Goal: Task Accomplishment & Management: Use online tool/utility

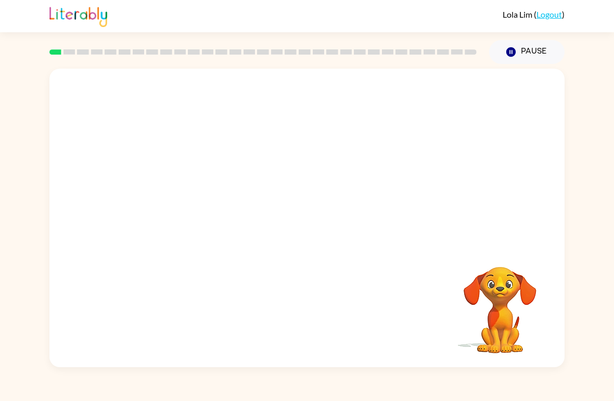
click at [473, 269] on video "Your browser must support playing .mp4 files to use Literably. Please try using…" at bounding box center [500, 303] width 104 height 104
click at [513, 49] on icon "button" at bounding box center [510, 51] width 9 height 9
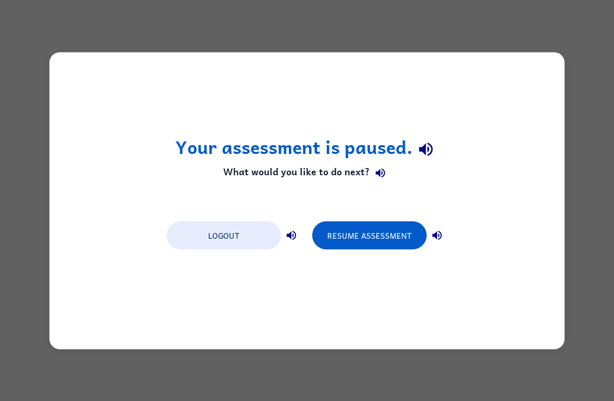
click at [0, 63] on div "Your assessment is paused. What would you like to do next? Logout Resume Assess…" at bounding box center [307, 200] width 614 height 401
click at [404, 227] on button "Resume Assessment" at bounding box center [369, 235] width 114 height 28
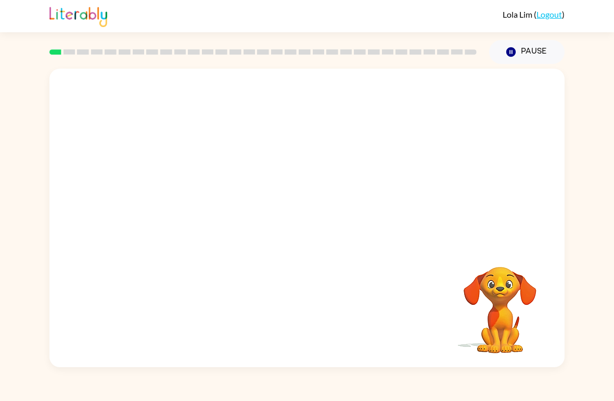
click at [181, 199] on video "Your browser must support playing .mp4 files to use Literably. Please try using…" at bounding box center [306, 157] width 515 height 176
click at [185, 200] on video "Your browser must support playing .mp4 files to use Literably. Please try using…" at bounding box center [306, 157] width 515 height 176
click at [194, 190] on video "Your browser must support playing .mp4 files to use Literably. Please try using…" at bounding box center [306, 157] width 515 height 176
click at [180, 187] on video "Your browser must support playing .mp4 files to use Literably. Please try using…" at bounding box center [306, 157] width 515 height 176
click at [186, 195] on video "Your browser must support playing .mp4 files to use Literably. Please try using…" at bounding box center [306, 157] width 515 height 176
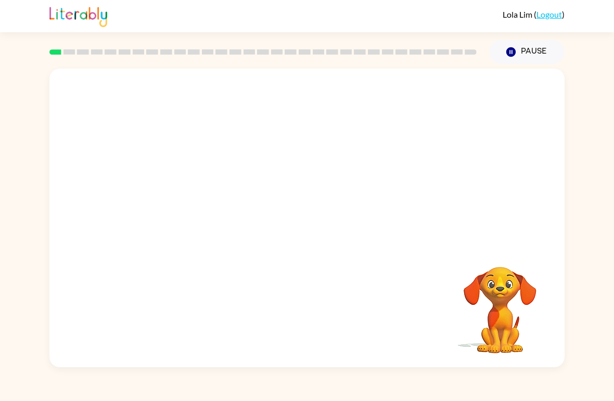
click at [187, 200] on video "Your browser must support playing .mp4 files to use Literably. Please try using…" at bounding box center [306, 157] width 515 height 176
click at [175, 196] on video "Your browser must support playing .mp4 files to use Literably. Please try using…" at bounding box center [306, 157] width 515 height 176
click at [172, 195] on video "Your browser must support playing .mp4 files to use Literably. Please try using…" at bounding box center [306, 157] width 515 height 176
click at [187, 202] on video "Your browser must support playing .mp4 files to use Literably. Please try using…" at bounding box center [306, 157] width 515 height 176
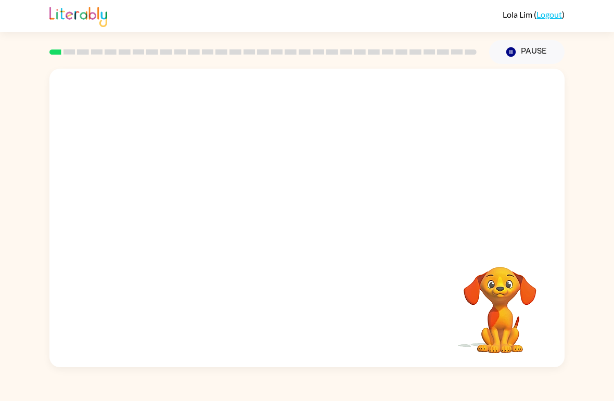
click at [192, 204] on video "Your browser must support playing .mp4 files to use Literably. Please try using…" at bounding box center [306, 157] width 515 height 176
click at [179, 196] on video "Your browser must support playing .mp4 files to use Literably. Please try using…" at bounding box center [306, 157] width 515 height 176
click at [177, 191] on video "Your browser must support playing .mp4 files to use Literably. Please try using…" at bounding box center [306, 157] width 515 height 176
click at [301, 229] on div at bounding box center [307, 223] width 67 height 38
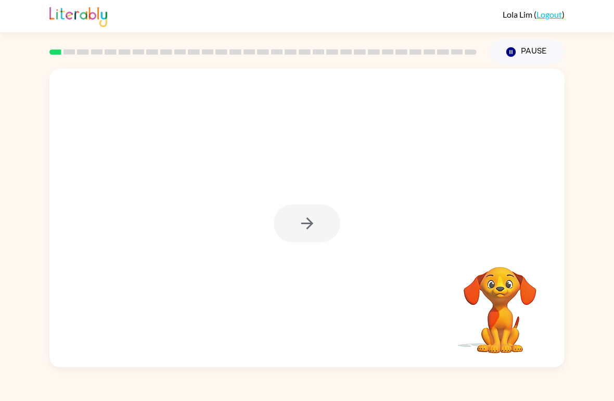
click at [299, 228] on div at bounding box center [307, 223] width 67 height 38
click at [298, 228] on div at bounding box center [307, 223] width 67 height 38
click at [303, 223] on div at bounding box center [307, 223] width 67 height 38
click at [306, 229] on div at bounding box center [307, 223] width 67 height 38
click at [296, 228] on div at bounding box center [307, 223] width 67 height 38
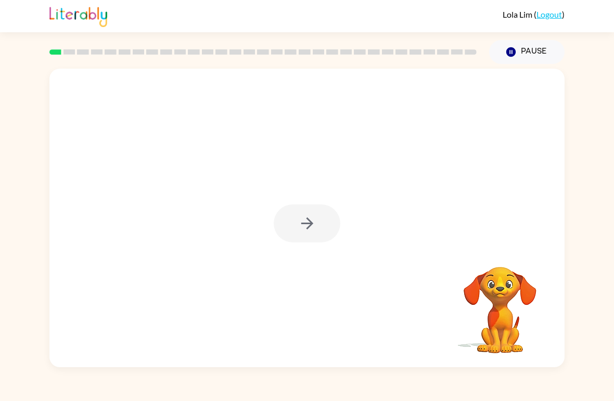
click at [299, 234] on div at bounding box center [307, 223] width 67 height 38
click at [299, 230] on icon "button" at bounding box center [307, 223] width 18 height 18
click at [298, 229] on div at bounding box center [307, 223] width 67 height 38
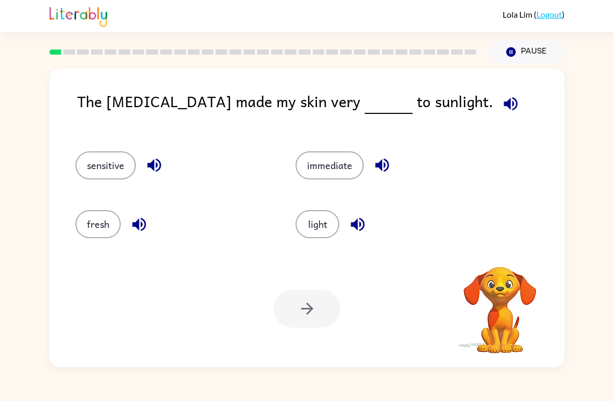
click at [122, 170] on button "sensitive" at bounding box center [105, 165] width 60 height 28
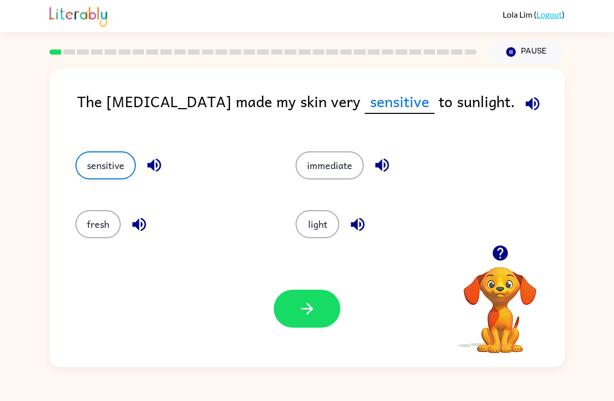
click at [296, 307] on button "button" at bounding box center [307, 309] width 67 height 38
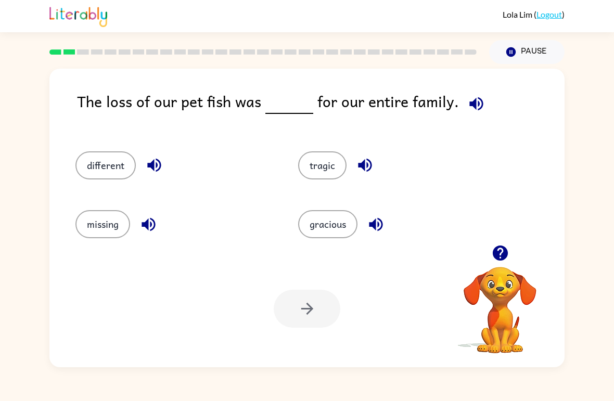
click at [289, 319] on div at bounding box center [307, 309] width 67 height 38
click at [316, 161] on button "tragic" at bounding box center [322, 165] width 48 height 28
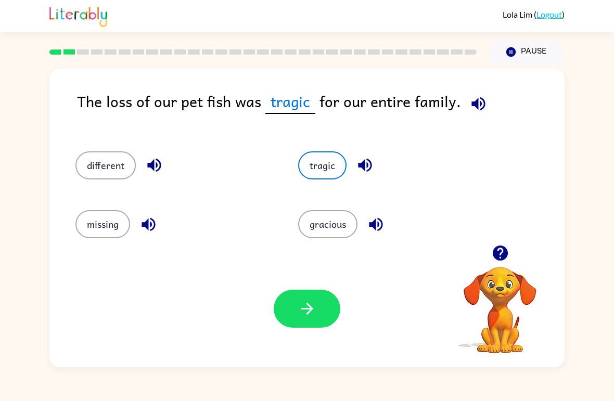
click at [298, 319] on button "button" at bounding box center [307, 309] width 67 height 38
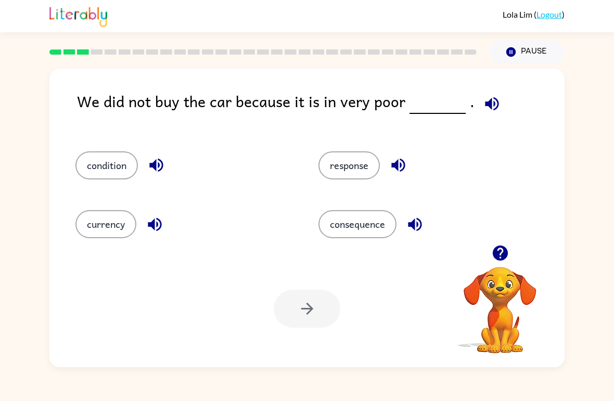
click at [98, 169] on button "condition" at bounding box center [106, 165] width 62 height 28
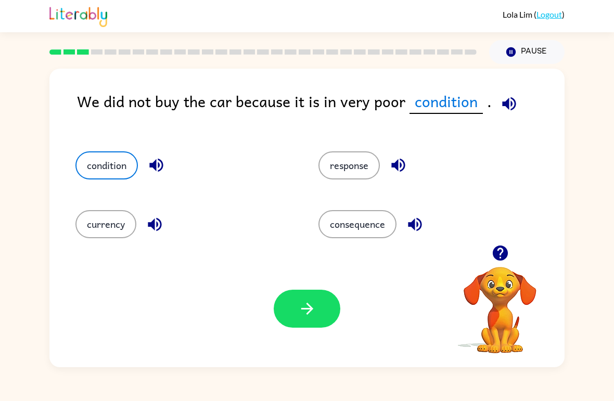
click at [293, 311] on button "button" at bounding box center [307, 309] width 67 height 38
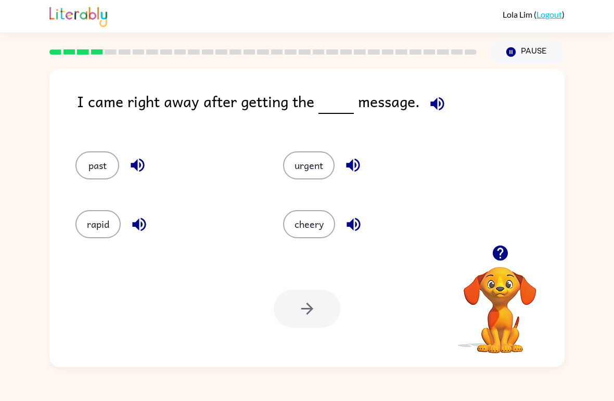
click at [311, 167] on button "urgent" at bounding box center [308, 165] width 51 height 28
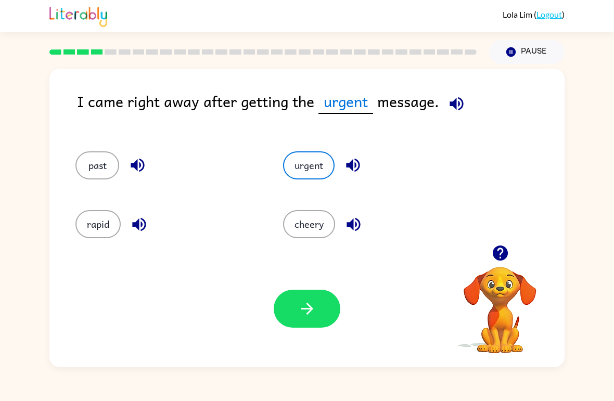
click at [293, 314] on button "button" at bounding box center [307, 309] width 67 height 38
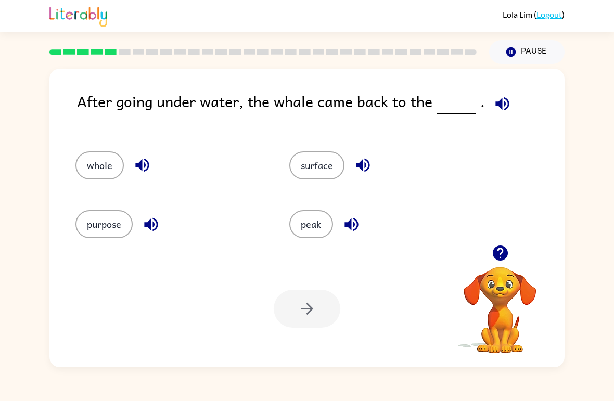
click at [289, 297] on div at bounding box center [307, 309] width 67 height 38
click at [314, 161] on button "surface" at bounding box center [316, 165] width 55 height 28
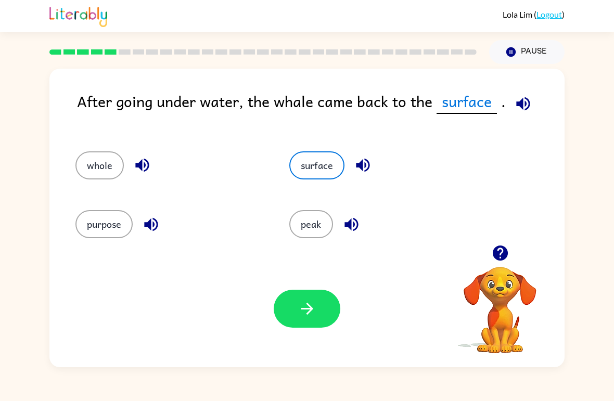
click at [301, 316] on icon "button" at bounding box center [307, 309] width 18 height 18
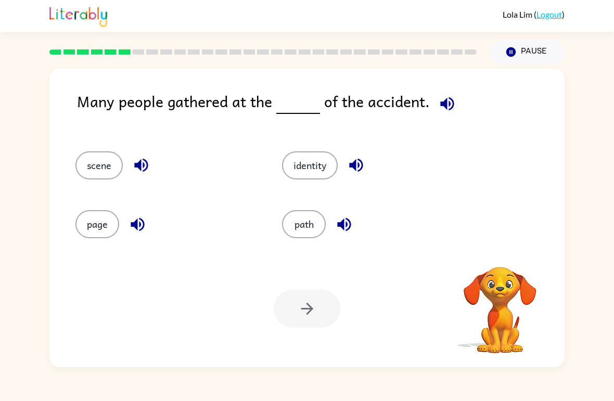
click at [102, 167] on button "scene" at bounding box center [98, 165] width 47 height 28
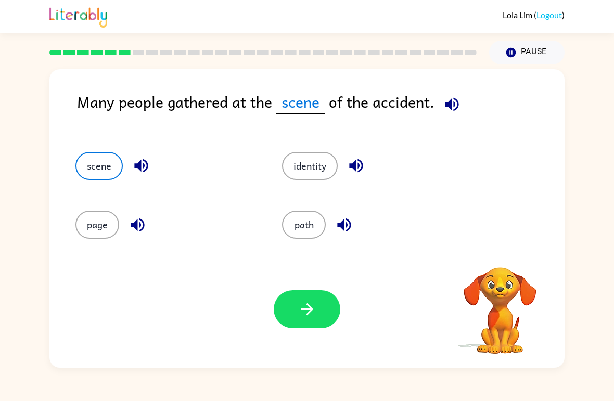
click at [292, 303] on button "button" at bounding box center [307, 309] width 67 height 38
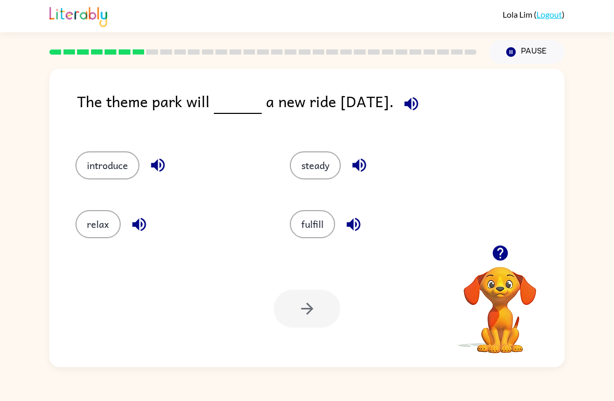
click at [104, 167] on button "introduce" at bounding box center [107, 165] width 64 height 28
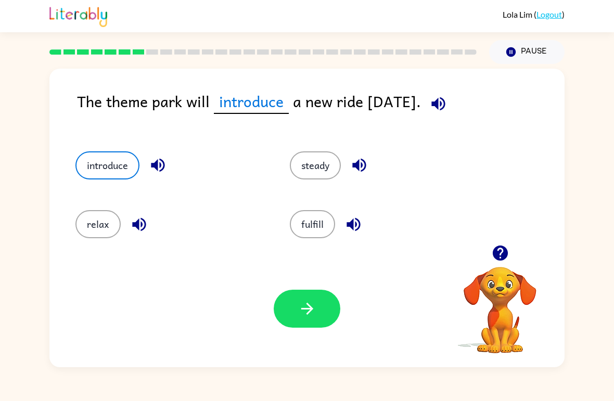
click at [316, 327] on button "button" at bounding box center [307, 309] width 67 height 38
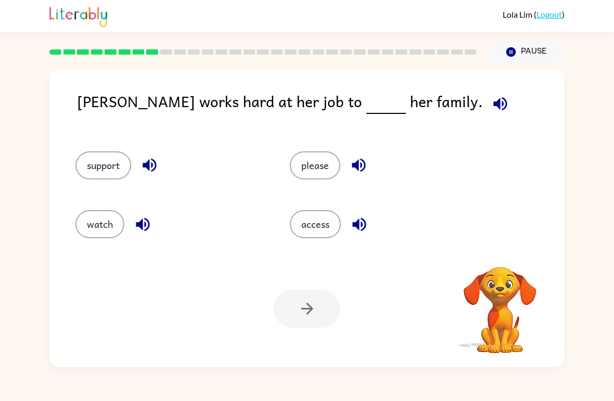
click at [303, 157] on button "please" at bounding box center [315, 165] width 50 height 28
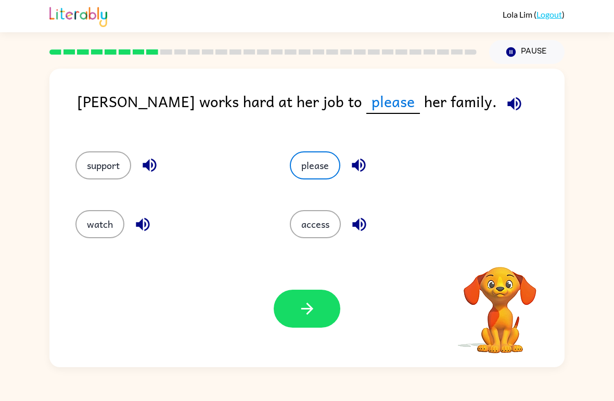
click at [314, 298] on button "button" at bounding box center [307, 309] width 67 height 38
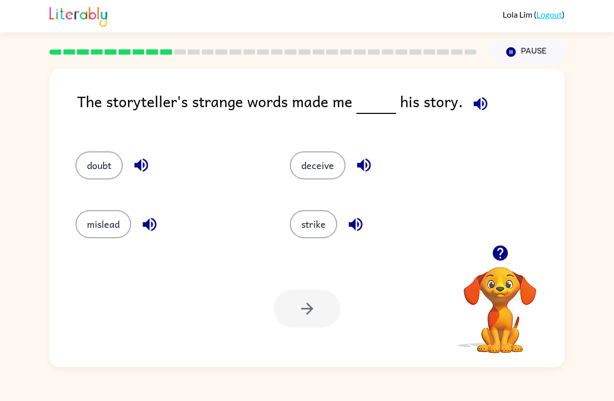
click at [93, 163] on button "doubt" at bounding box center [98, 165] width 47 height 28
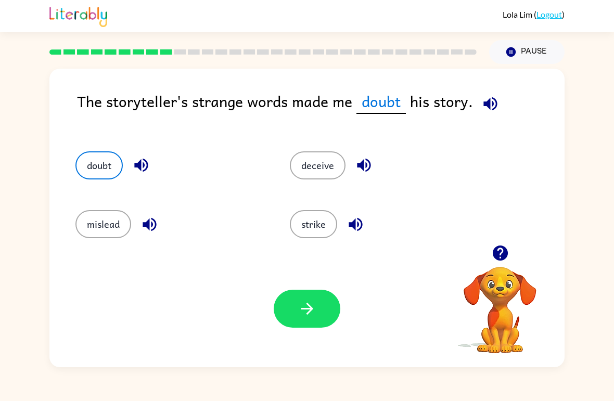
click at [296, 304] on button "button" at bounding box center [307, 309] width 67 height 38
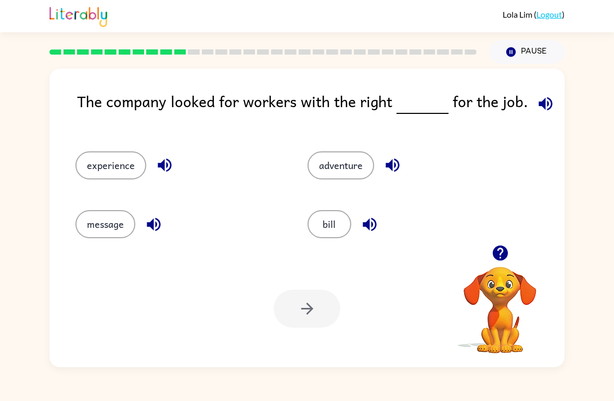
click at [114, 160] on button "experience" at bounding box center [110, 165] width 71 height 28
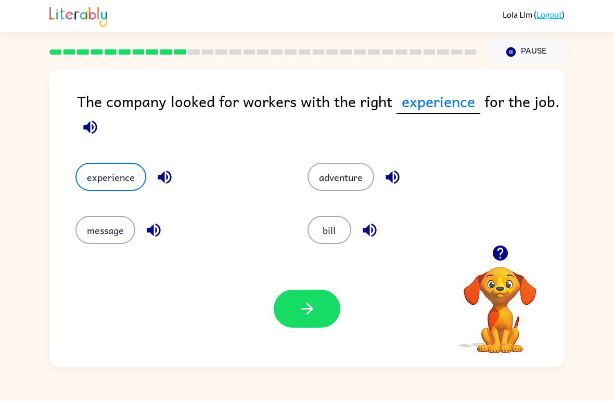
click at [312, 317] on icon "button" at bounding box center [307, 309] width 18 height 18
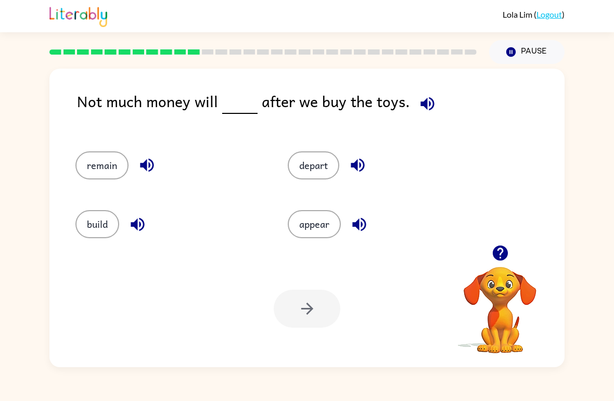
click at [89, 149] on div "remain" at bounding box center [162, 161] width 212 height 59
click at [111, 162] on button "remain" at bounding box center [101, 165] width 53 height 28
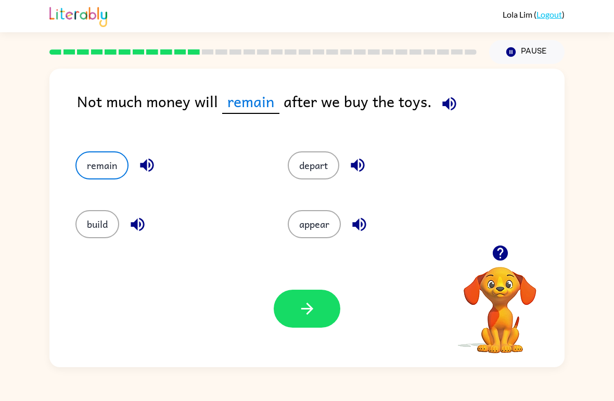
click at [292, 308] on button "button" at bounding box center [307, 309] width 67 height 38
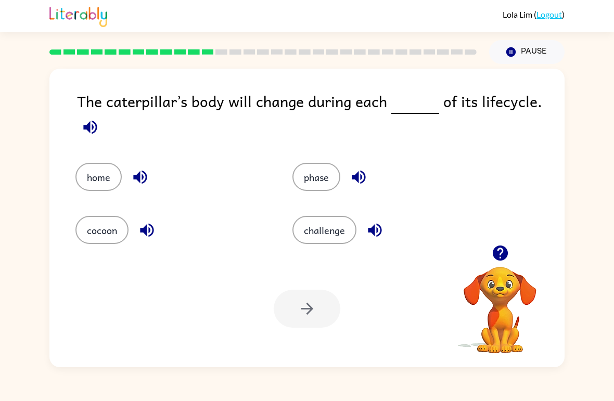
click at [326, 178] on button "phase" at bounding box center [316, 177] width 48 height 28
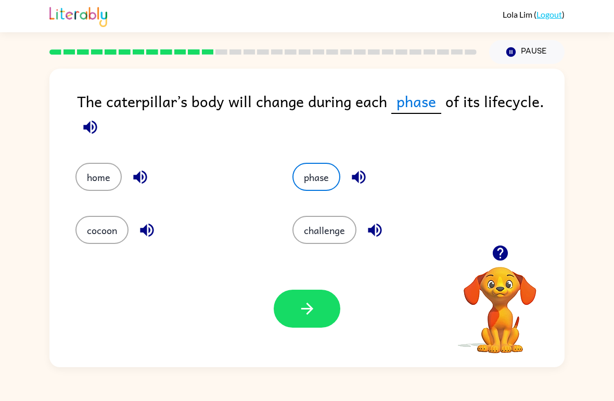
click at [316, 314] on button "button" at bounding box center [307, 309] width 67 height 38
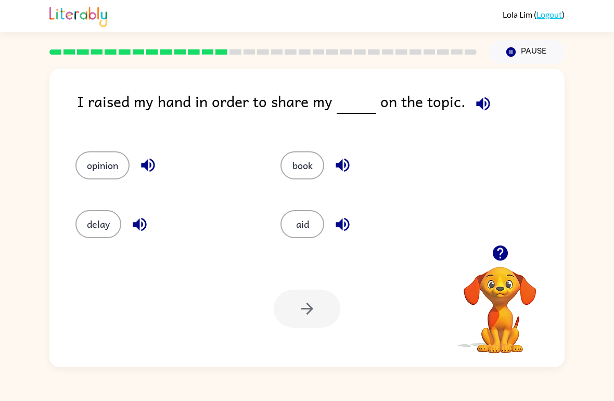
click at [99, 167] on button "opinion" at bounding box center [102, 165] width 54 height 28
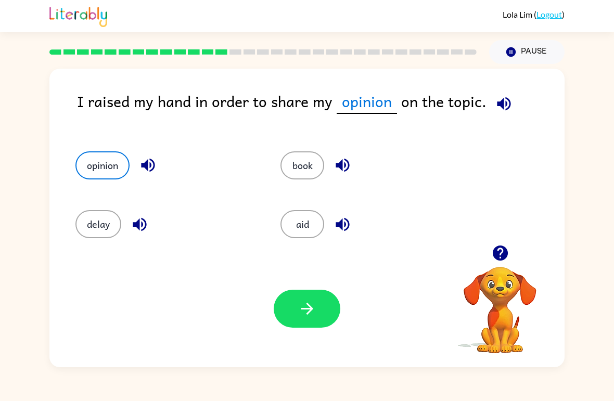
click at [314, 310] on icon "button" at bounding box center [307, 309] width 18 height 18
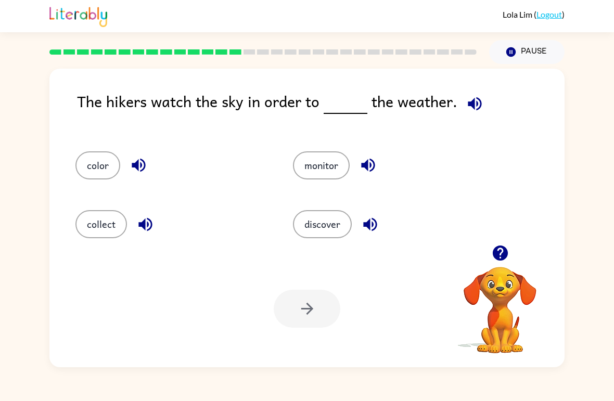
click at [309, 167] on button "monitor" at bounding box center [321, 165] width 57 height 28
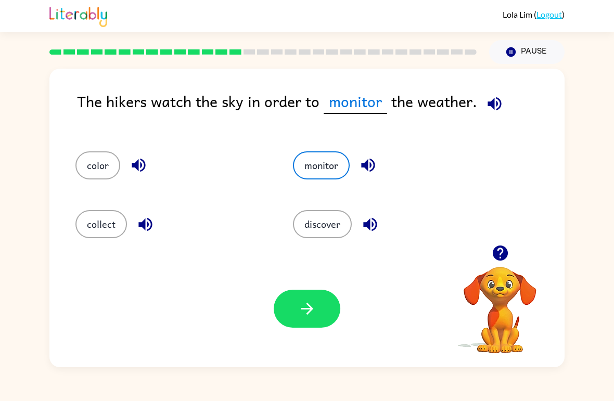
click at [295, 318] on button "button" at bounding box center [307, 309] width 67 height 38
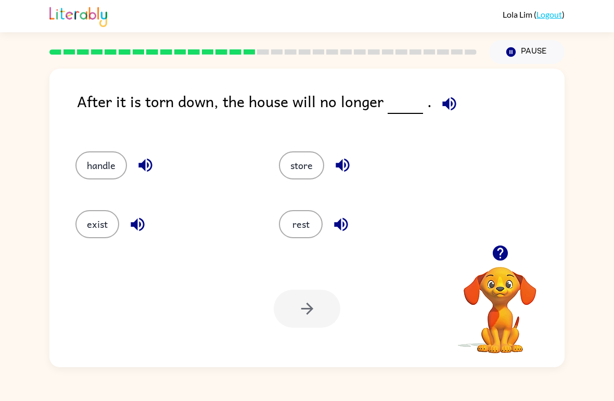
click at [88, 222] on button "exist" at bounding box center [97, 224] width 44 height 28
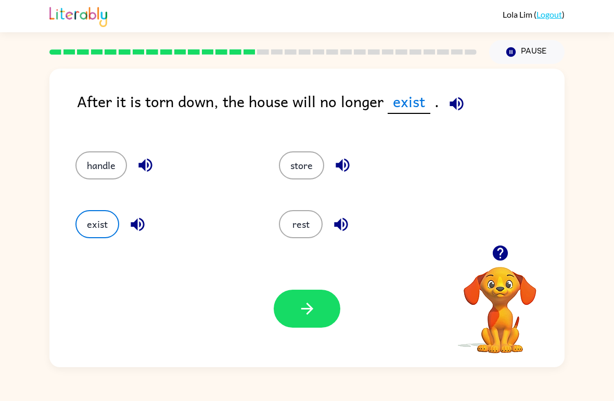
click at [298, 306] on icon "button" at bounding box center [307, 309] width 18 height 18
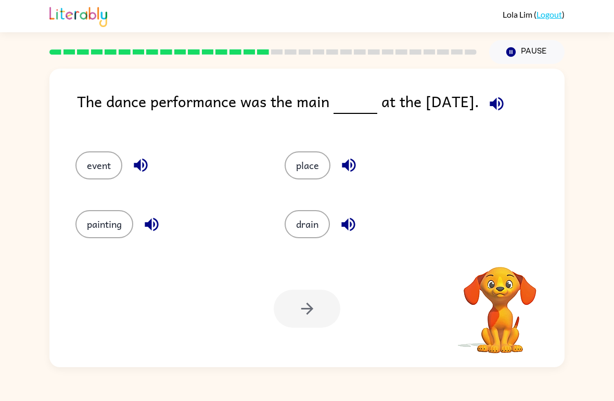
click at [92, 170] on button "event" at bounding box center [98, 165] width 47 height 28
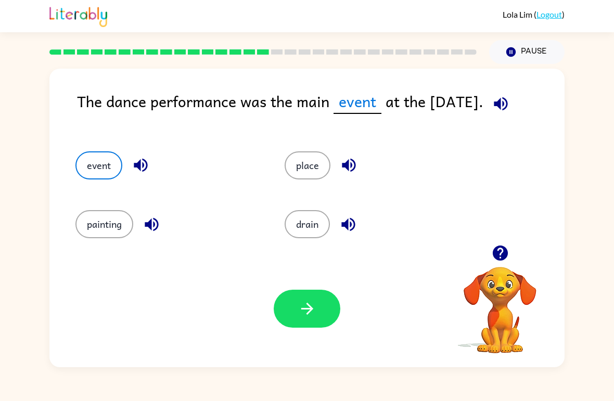
click at [305, 319] on button "button" at bounding box center [307, 309] width 67 height 38
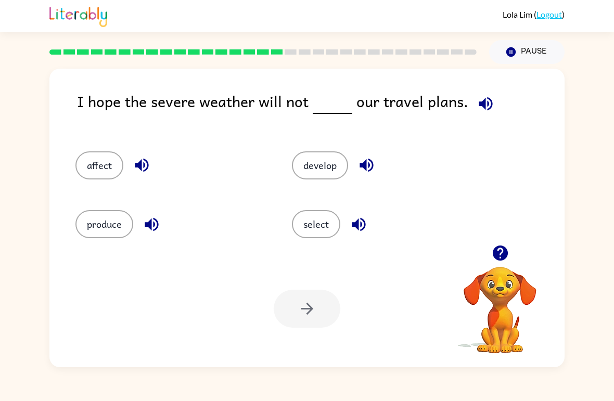
click at [306, 316] on div at bounding box center [307, 309] width 67 height 38
click at [109, 167] on button "affect" at bounding box center [99, 165] width 48 height 28
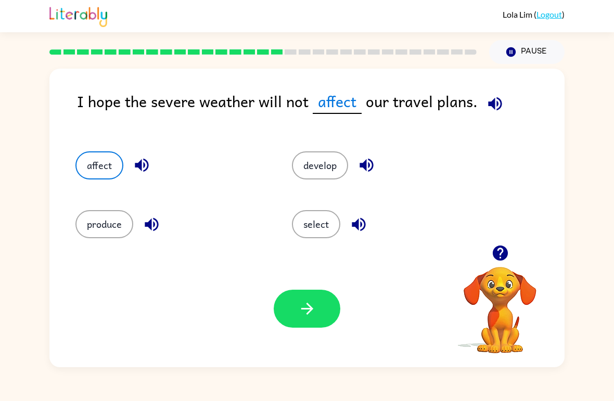
click at [317, 308] on button "button" at bounding box center [307, 309] width 67 height 38
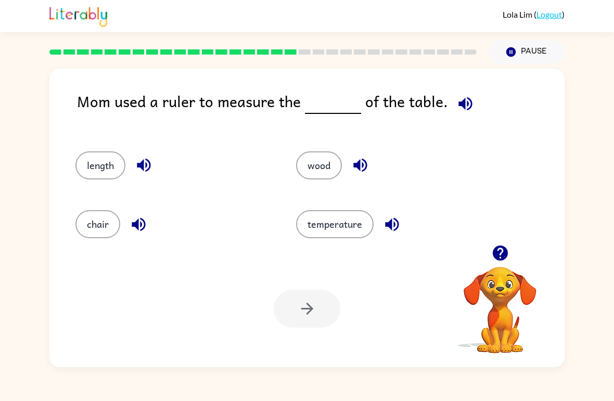
click at [97, 153] on button "length" at bounding box center [100, 165] width 50 height 28
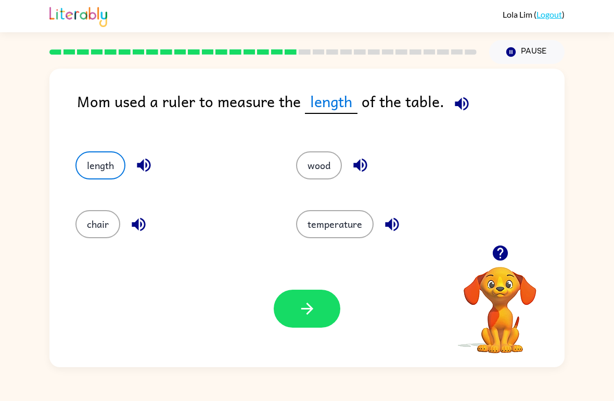
click at [296, 301] on button "button" at bounding box center [307, 309] width 67 height 38
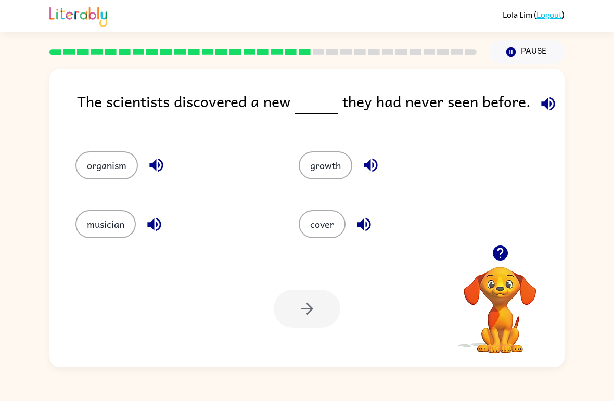
click at [106, 155] on button "organism" at bounding box center [106, 165] width 62 height 28
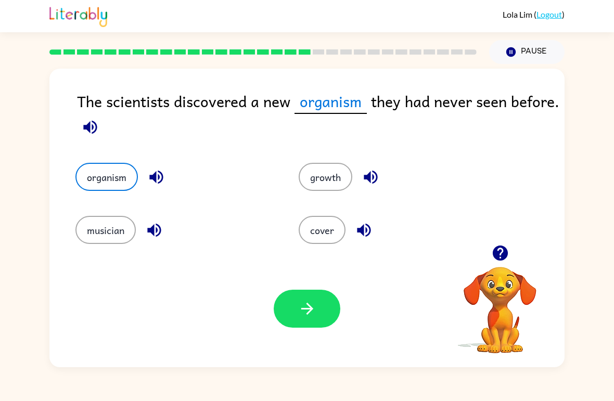
click at [314, 324] on button "button" at bounding box center [307, 309] width 67 height 38
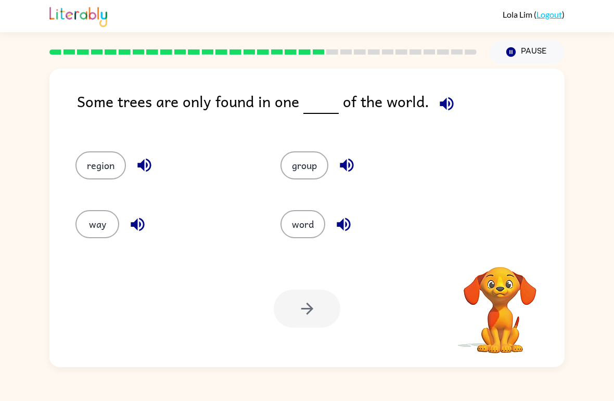
click at [102, 161] on button "region" at bounding box center [100, 165] width 50 height 28
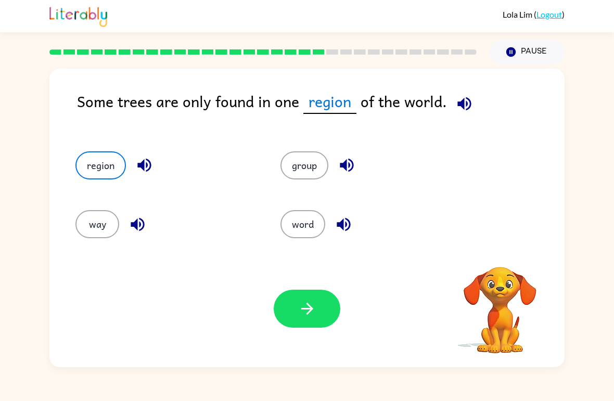
click at [296, 310] on button "button" at bounding box center [307, 309] width 67 height 38
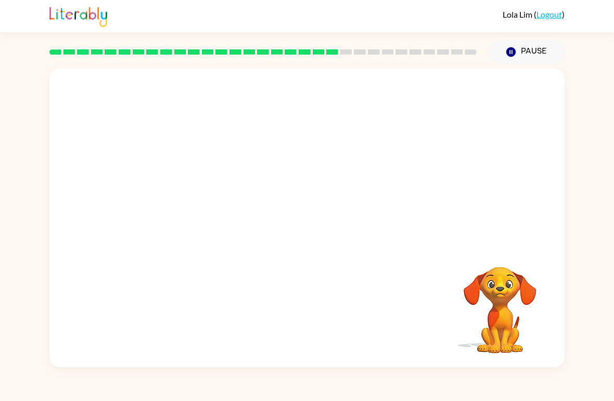
click at [293, 307] on div "Your browser must support playing .mp4 files to use Literably. Please try using…" at bounding box center [306, 218] width 515 height 299
click at [201, 210] on video "Your browser must support playing .mp4 files to use Literably. Please try using…" at bounding box center [306, 157] width 515 height 176
click at [20, 276] on div "Your browser must support playing .mp4 files to use Literably. Please try using…" at bounding box center [307, 215] width 614 height 303
click at [320, 241] on div at bounding box center [307, 223] width 67 height 38
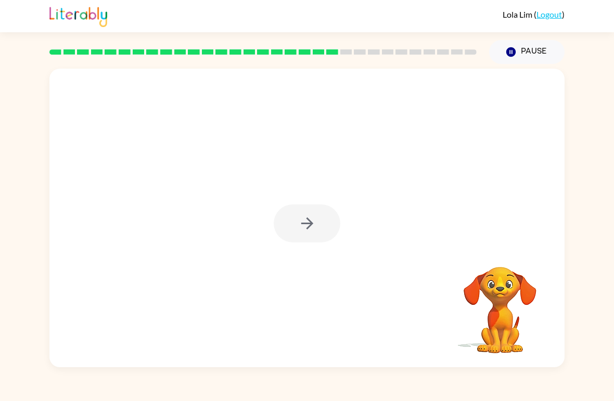
click at [312, 232] on div at bounding box center [307, 223] width 67 height 38
click at [311, 232] on div at bounding box center [307, 223] width 67 height 38
click at [301, 232] on div at bounding box center [307, 223] width 67 height 38
click at [306, 222] on div at bounding box center [307, 223] width 67 height 38
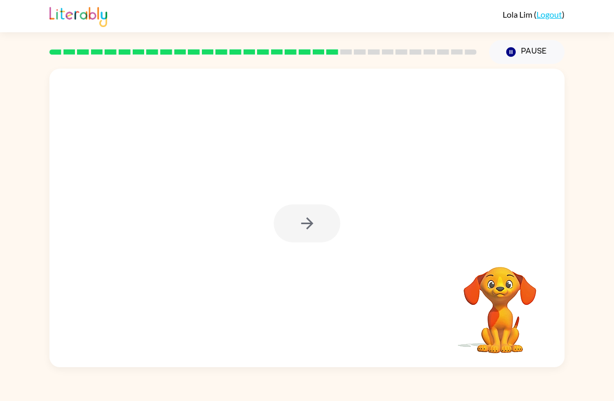
click at [305, 222] on div at bounding box center [307, 223] width 67 height 38
click at [313, 225] on div at bounding box center [307, 223] width 67 height 38
click at [309, 223] on icon "button" at bounding box center [307, 223] width 18 height 18
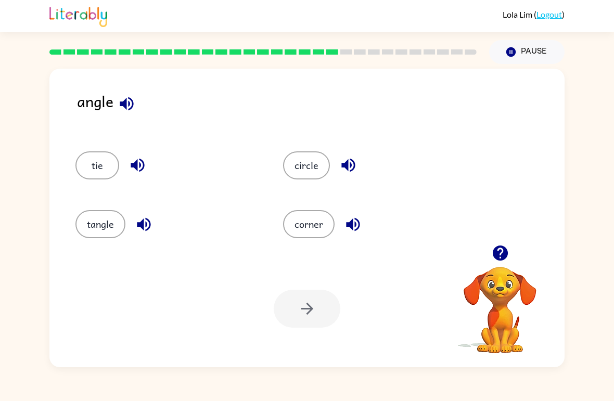
click at [321, 226] on button "corner" at bounding box center [308, 224] width 51 height 28
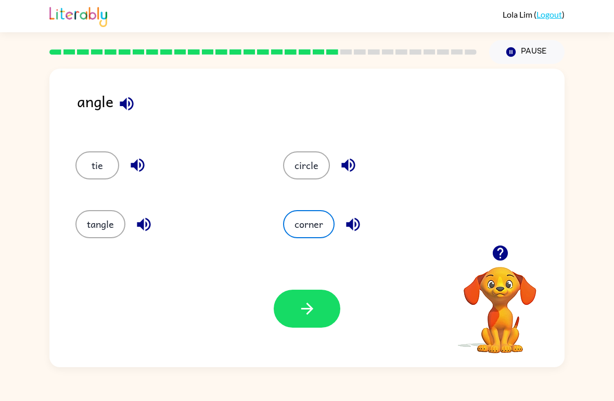
click at [326, 310] on button "button" at bounding box center [307, 309] width 67 height 38
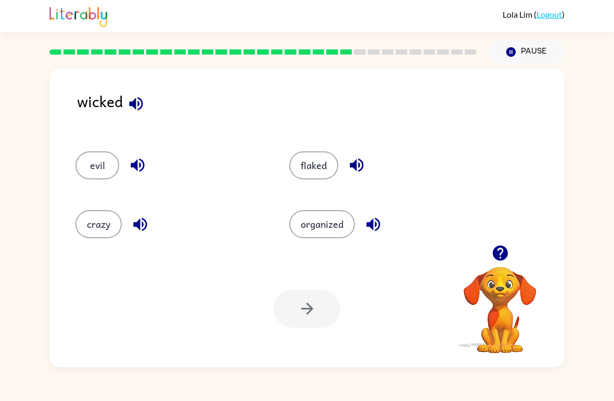
click at [325, 309] on div at bounding box center [307, 309] width 67 height 38
click at [96, 155] on button "evil" at bounding box center [97, 165] width 44 height 28
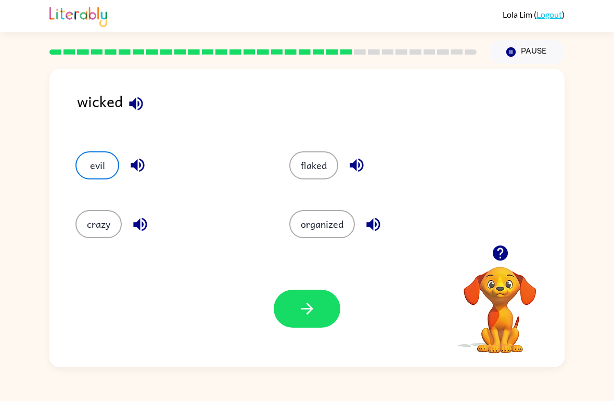
click at [315, 304] on icon "button" at bounding box center [307, 309] width 18 height 18
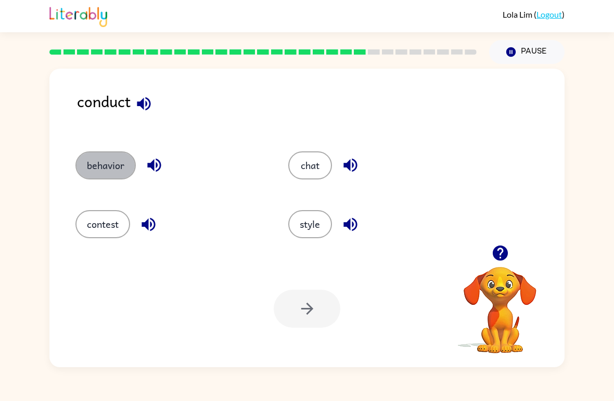
click at [93, 162] on button "behavior" at bounding box center [105, 165] width 60 height 28
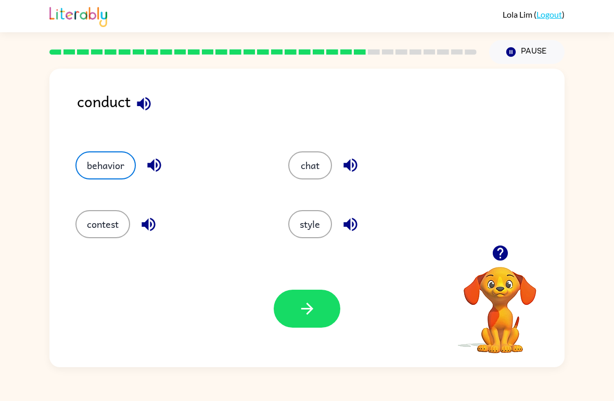
click at [93, 223] on button "contest" at bounding box center [102, 224] width 55 height 28
click at [312, 172] on button "chat" at bounding box center [310, 165] width 44 height 28
click at [320, 228] on button "style" at bounding box center [310, 224] width 44 height 28
click at [95, 172] on button "behavior" at bounding box center [105, 165] width 60 height 28
click at [92, 226] on button "contest" at bounding box center [102, 224] width 55 height 28
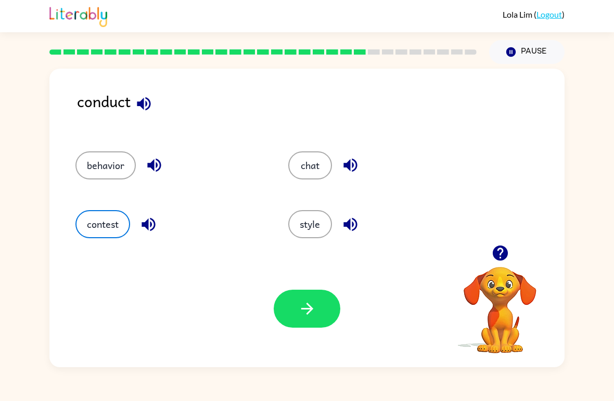
click at [318, 295] on button "button" at bounding box center [307, 309] width 67 height 38
click at [318, 294] on div at bounding box center [307, 309] width 67 height 38
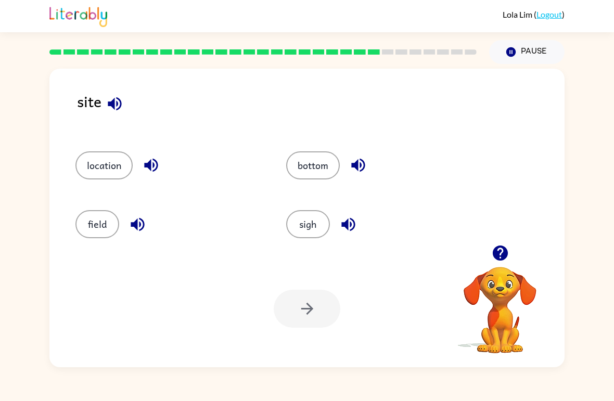
click at [92, 163] on button "location" at bounding box center [103, 165] width 57 height 28
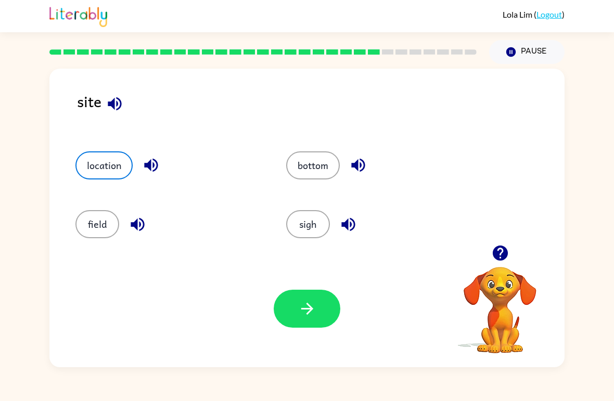
click at [303, 317] on icon "button" at bounding box center [307, 309] width 18 height 18
click at [303, 317] on div at bounding box center [307, 309] width 67 height 38
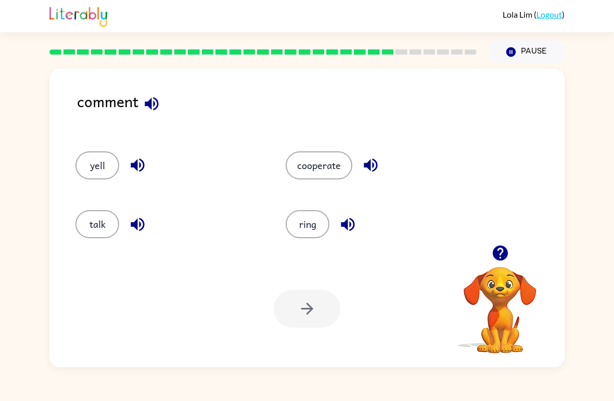
click at [95, 218] on button "talk" at bounding box center [97, 224] width 44 height 28
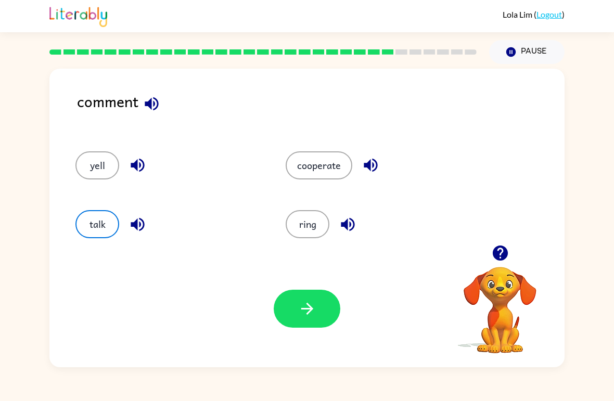
click at [314, 165] on button "cooperate" at bounding box center [319, 165] width 67 height 28
click at [319, 296] on button "button" at bounding box center [307, 309] width 67 height 38
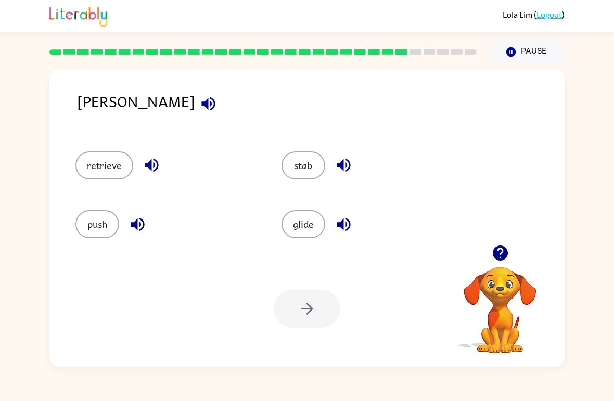
click at [293, 153] on button "stab" at bounding box center [303, 165] width 44 height 28
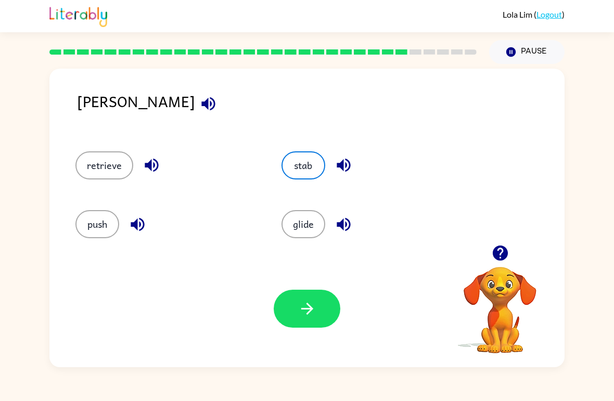
click at [313, 311] on icon "button" at bounding box center [307, 309] width 18 height 18
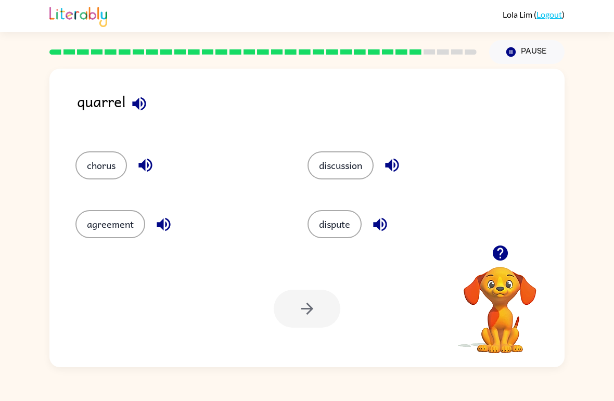
click at [361, 168] on button "discussion" at bounding box center [340, 165] width 66 height 28
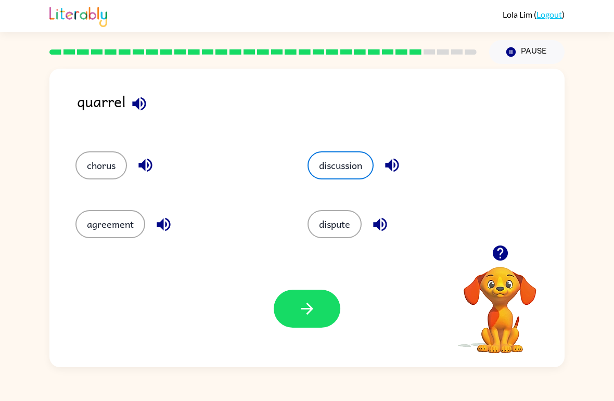
click at [323, 313] on button "button" at bounding box center [307, 309] width 67 height 38
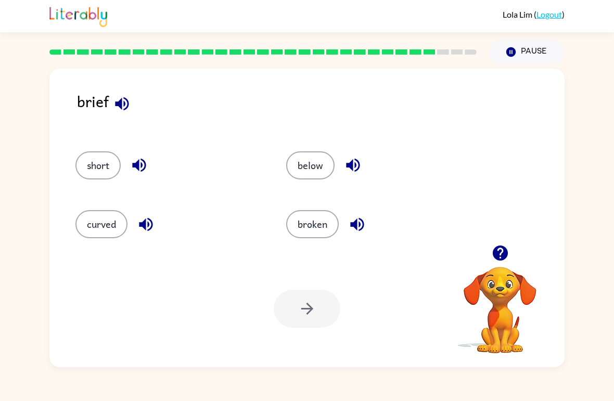
click at [99, 166] on button "short" at bounding box center [97, 165] width 45 height 28
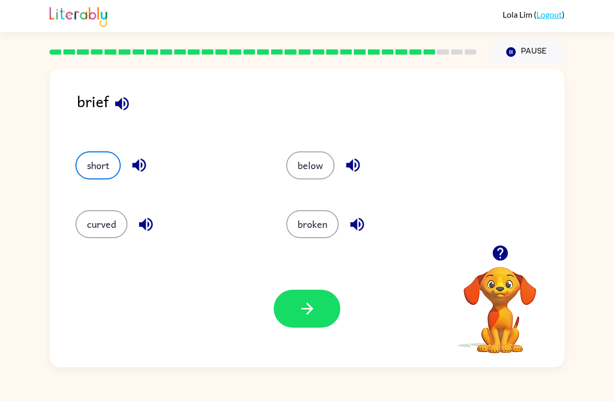
click at [330, 309] on button "button" at bounding box center [307, 309] width 67 height 38
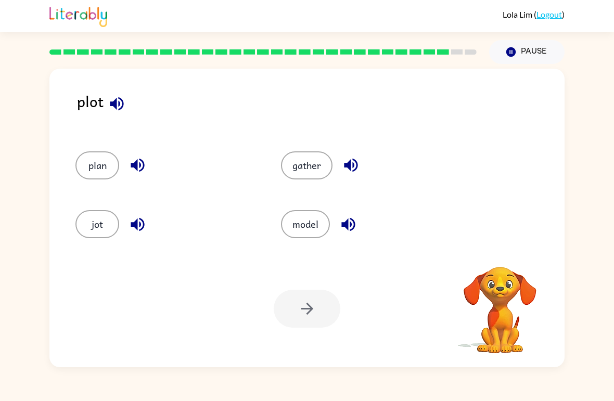
click at [108, 170] on button "plan" at bounding box center [97, 165] width 44 height 28
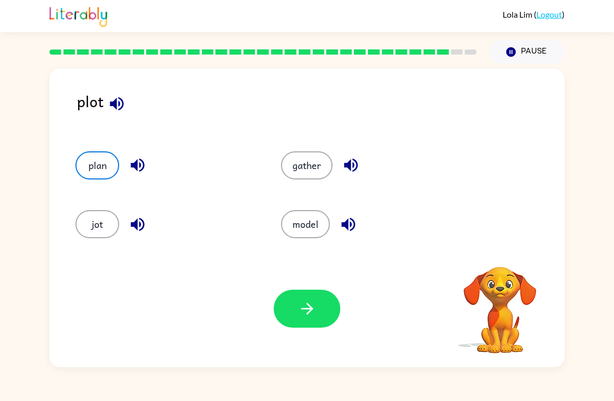
click at [315, 311] on icon "button" at bounding box center [307, 309] width 18 height 18
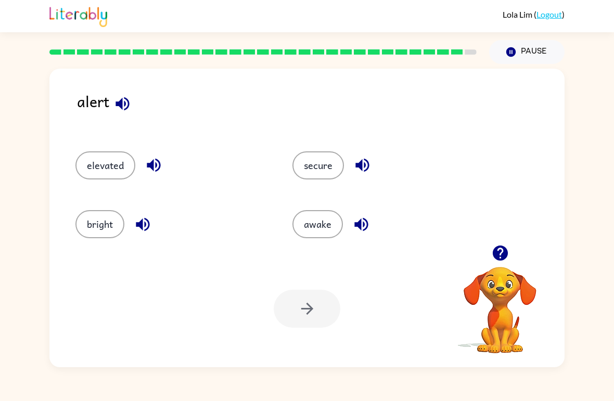
click at [105, 163] on button "elevated" at bounding box center [105, 165] width 60 height 28
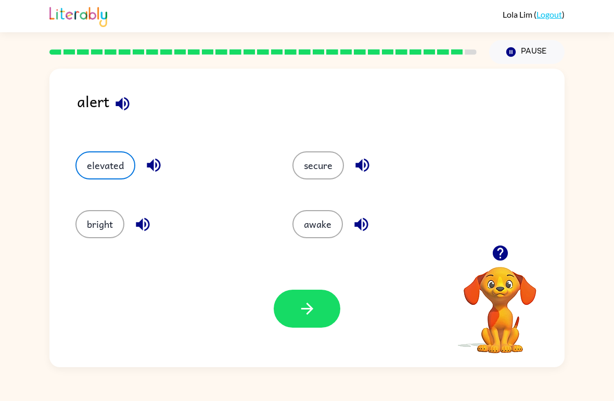
click at [96, 204] on div "bright" at bounding box center [164, 219] width 217 height 59
click at [96, 227] on button "bright" at bounding box center [99, 224] width 49 height 28
click at [334, 164] on button "secure" at bounding box center [317, 165] width 51 height 28
click at [307, 311] on icon "button" at bounding box center [307, 309] width 18 height 18
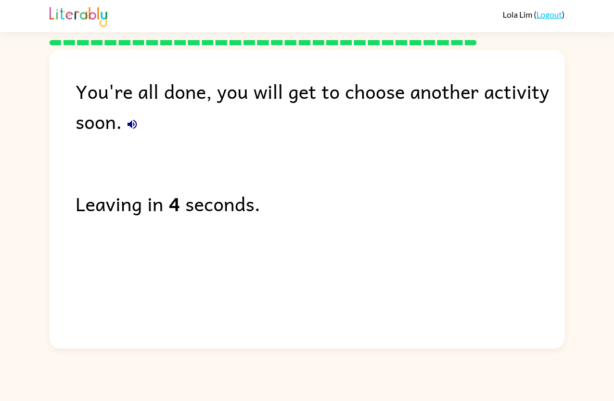
click at [483, 265] on div "You're all done, you will get to choose another activity soon. Leaving in 4 sec…" at bounding box center [306, 196] width 515 height 293
